Goal: Transaction & Acquisition: Book appointment/travel/reservation

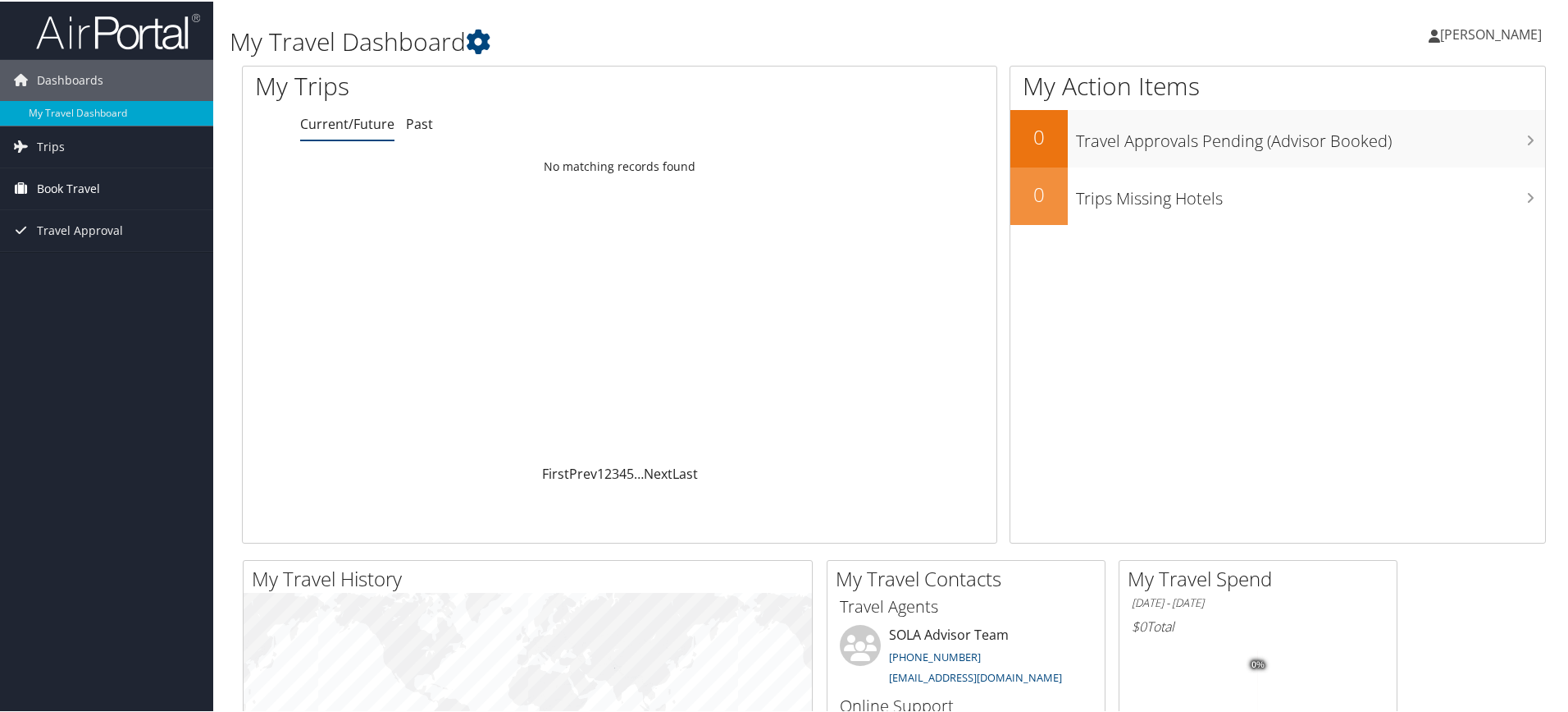
click at [62, 190] on span "Book Travel" at bounding box center [68, 187] width 63 height 41
click at [93, 242] on link "Book/Manage Online Trips" at bounding box center [106, 244] width 214 height 25
